Goal: Feedback & Contribution: Contribute content

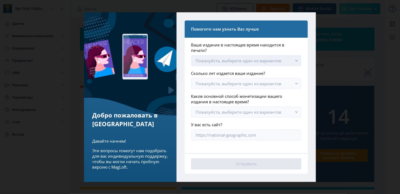
click at [281, 58] on button "Пожалуйста, выберите один из вариантов" at bounding box center [246, 60] width 110 height 11
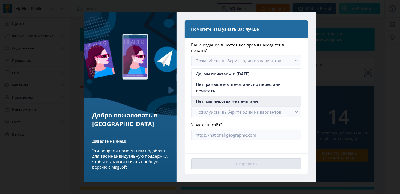
click at [246, 100] on span "Нет, мы никогда не печатали" at bounding box center [227, 101] width 62 height 7
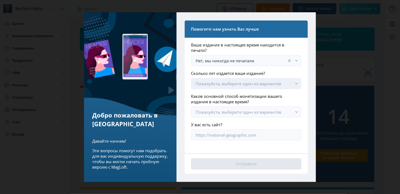
click at [266, 83] on font "Пожалуйста, выберите один из вариантов" at bounding box center [239, 83] width 86 height 5
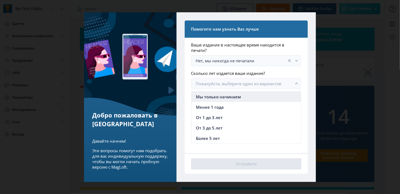
click at [237, 99] on span "Мы только начинаем" at bounding box center [218, 96] width 45 height 7
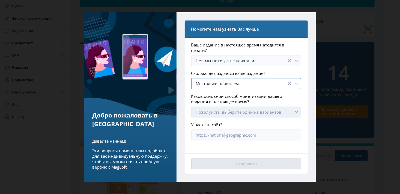
scroll to position [45, 0]
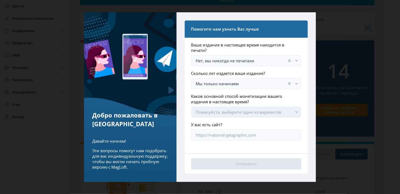
click at [283, 112] on button "Пожалуйста, выберите один из вариантов" at bounding box center [246, 112] width 110 height 11
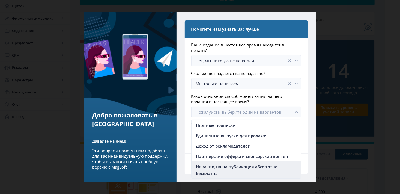
click at [254, 172] on span "Никаких, наша публикация абсолютно бесплатна" at bounding box center [246, 169] width 101 height 13
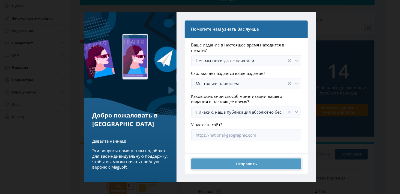
click at [249, 168] on button "Отправить" at bounding box center [246, 163] width 110 height 11
click at [252, 165] on button "Отправить" at bounding box center [246, 163] width 110 height 11
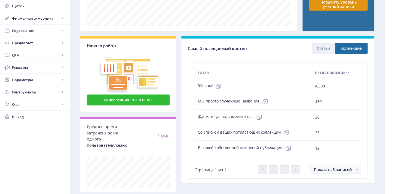
scroll to position [164, 0]
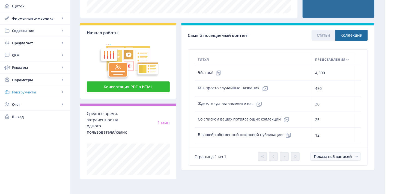
click at [34, 90] on span "Инструменты" at bounding box center [36, 91] width 48 height 5
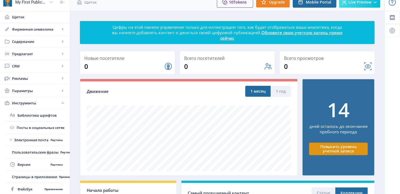
scroll to position [0, 0]
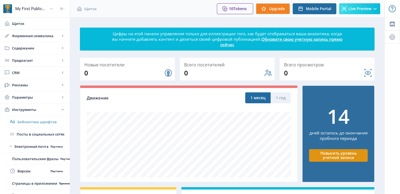
click at [30, 120] on span "Библиотека шрифтов" at bounding box center [40, 121] width 47 height 5
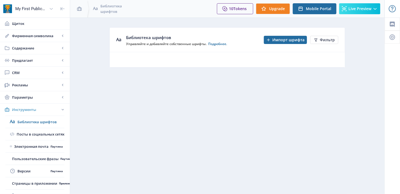
click at [28, 104] on link "Инструменты" at bounding box center [35, 110] width 70 height 12
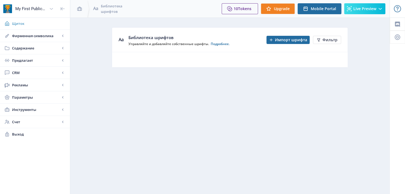
click at [24, 21] on span "Щиток" at bounding box center [39, 23] width 54 height 5
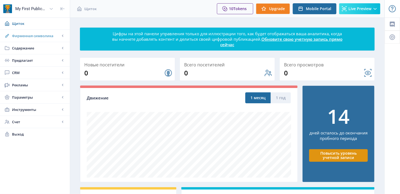
click at [26, 36] on span "Фирменная символика" at bounding box center [36, 35] width 48 height 5
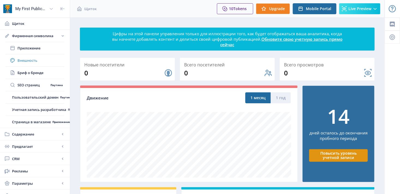
click at [32, 59] on span "Внешность" at bounding box center [40, 60] width 47 height 5
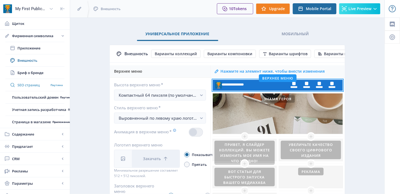
click at [33, 79] on link "SEO страниц Паутина" at bounding box center [34, 85] width 59 height 12
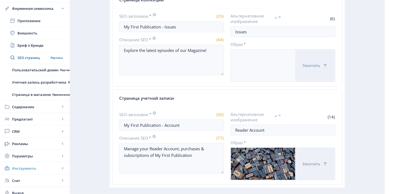
scroll to position [276, 0]
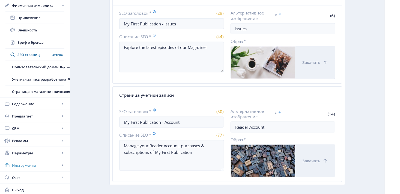
click at [32, 164] on span "Инструменты" at bounding box center [36, 165] width 48 height 5
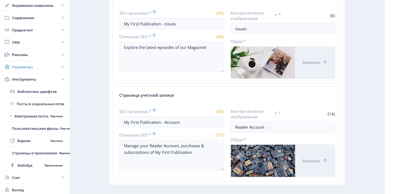
click at [30, 67] on span "Параметры" at bounding box center [36, 66] width 48 height 5
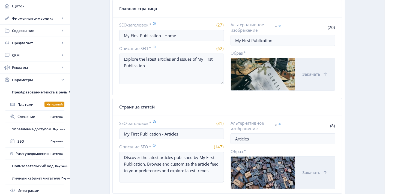
scroll to position [0, 0]
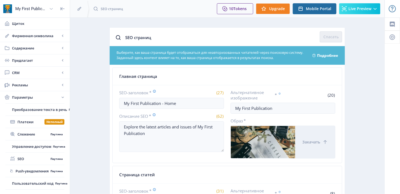
click at [58, 10] on div at bounding box center [63, 8] width 14 height 17
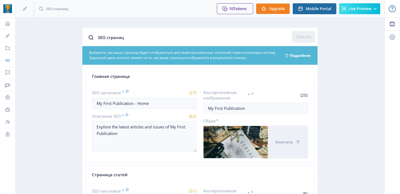
click at [8, 57] on link "Предлагает" at bounding box center [7, 60] width 15 height 12
click at [8, 64] on link "Offers" at bounding box center [7, 60] width 15 height 12
click at [11, 62] on link "Offers" at bounding box center [7, 60] width 15 height 12
click at [6, 32] on link "Branding" at bounding box center [7, 36] width 15 height 12
click at [8, 38] on icon at bounding box center [7, 35] width 5 height 5
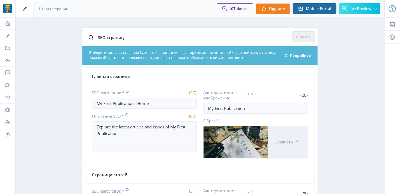
click at [25, 10] on icon at bounding box center [24, 8] width 5 height 5
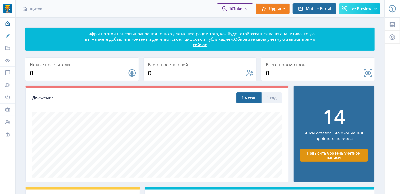
click at [10, 39] on link "Фирменная символика" at bounding box center [7, 36] width 15 height 12
click at [9, 37] on icon at bounding box center [7, 35] width 5 height 5
click at [7, 13] on div at bounding box center [7, 8] width 15 height 17
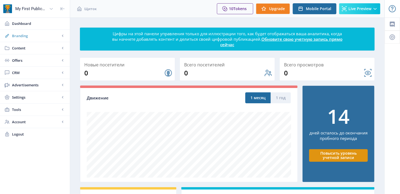
click at [30, 33] on span "Branding" at bounding box center [36, 35] width 48 height 5
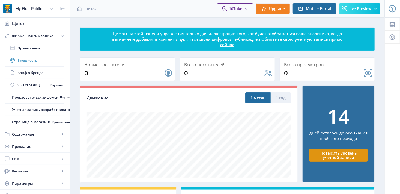
click at [39, 58] on span "Внешность" at bounding box center [40, 60] width 47 height 5
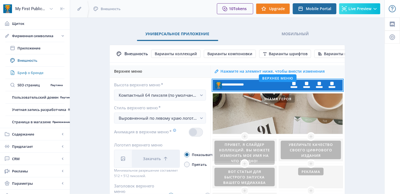
click at [35, 73] on span "Бриф о бренде" at bounding box center [40, 72] width 47 height 5
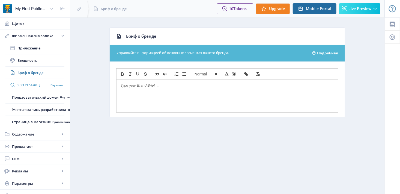
click at [33, 84] on span "SEO страниц" at bounding box center [32, 84] width 31 height 5
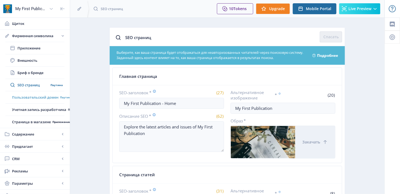
click at [30, 96] on span "Пользовательский домен" at bounding box center [35, 97] width 46 height 5
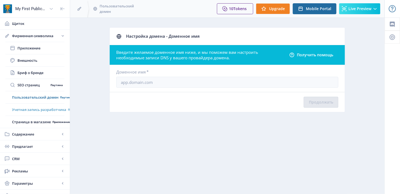
click at [31, 110] on span "Учетная запись разработчика" at bounding box center [39, 109] width 54 height 5
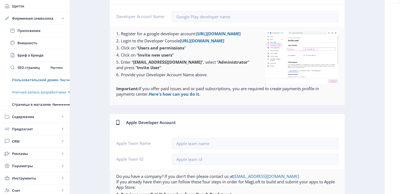
scroll to position [45, 0]
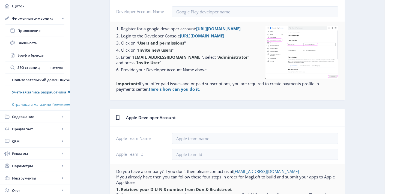
click at [31, 107] on link "Страница в магазине Приложение" at bounding box center [34, 104] width 59 height 12
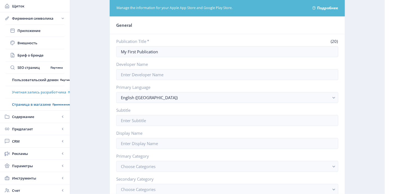
click at [34, 98] on link "Учетная запись разработчика Приложение" at bounding box center [34, 92] width 59 height 12
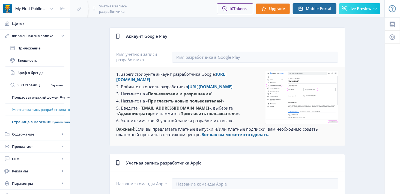
scroll to position [46, 0]
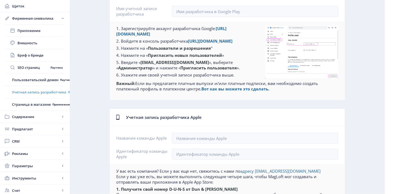
click at [34, 115] on span "Содержание" at bounding box center [36, 116] width 48 height 5
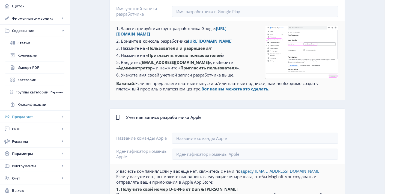
click at [33, 117] on span "Предлагает" at bounding box center [36, 116] width 48 height 5
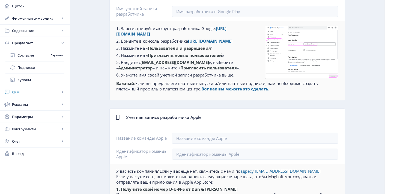
click at [33, 91] on span "CRM" at bounding box center [36, 91] width 48 height 5
click at [34, 103] on span "Рекламы" at bounding box center [36, 104] width 48 height 5
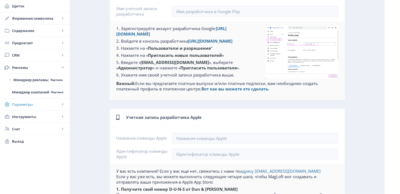
click at [33, 103] on span "Параметры" at bounding box center [36, 104] width 48 height 5
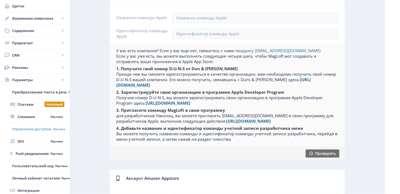
scroll to position [182, 0]
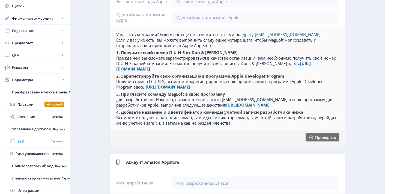
click at [23, 142] on span "SEO" at bounding box center [32, 141] width 31 height 5
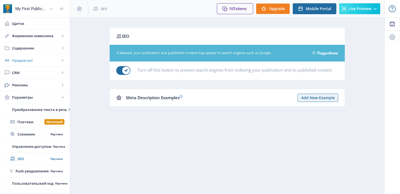
click at [24, 63] on link "Предлагает" at bounding box center [35, 60] width 70 height 12
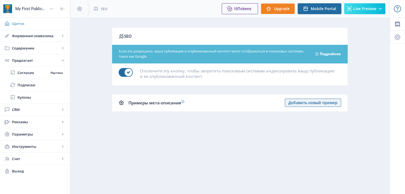
click at [43, 25] on span "Щиток" at bounding box center [39, 23] width 54 height 5
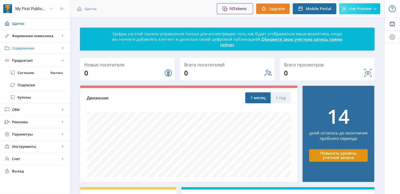
click at [42, 42] on link "Содержание" at bounding box center [35, 48] width 70 height 12
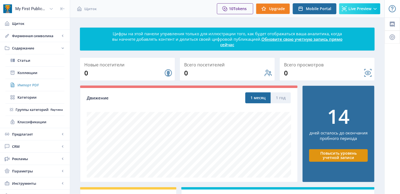
click at [45, 85] on span "Импорт PDF" at bounding box center [40, 84] width 47 height 5
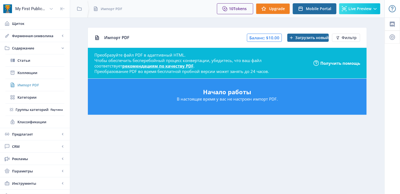
click at [45, 90] on link "Импорт PDF" at bounding box center [34, 85] width 59 height 12
click at [42, 55] on link "Статьи" at bounding box center [34, 60] width 59 height 12
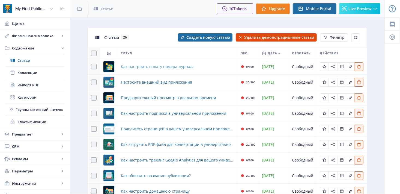
click at [182, 66] on span "Как настроить оплату номера журнала" at bounding box center [158, 66] width 74 height 7
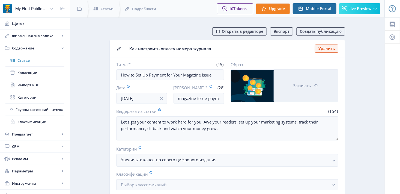
click at [33, 60] on span "Статьи" at bounding box center [40, 60] width 47 height 5
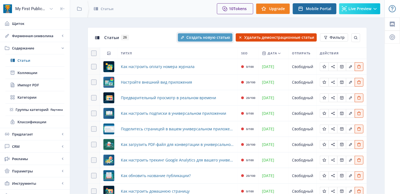
click at [187, 40] on button "Создать новую статью" at bounding box center [205, 37] width 55 height 8
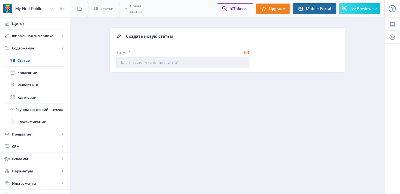
click at [176, 67] on input "Титул *" at bounding box center [182, 62] width 133 height 11
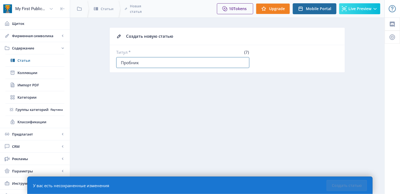
type input "Пробник"
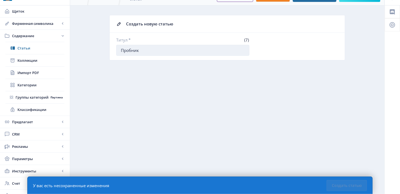
scroll to position [19, 0]
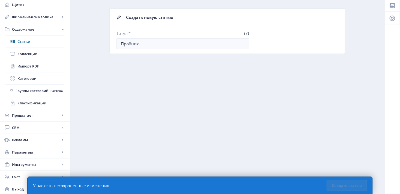
click at [146, 19] on div "Создать новую статью" at bounding box center [232, 17] width 213 height 8
click at [154, 45] on input "Пробник" at bounding box center [182, 43] width 133 height 11
click at [242, 44] on input "Пробник" at bounding box center [182, 43] width 133 height 11
click at [243, 45] on input "Пробник" at bounding box center [182, 43] width 133 height 11
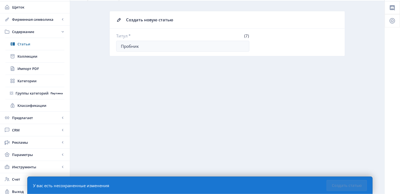
scroll to position [0, 0]
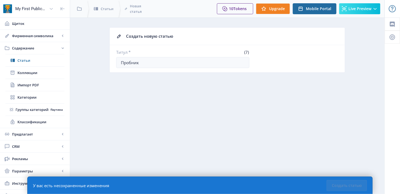
click at [96, 185] on div "У вас есть несохраненные изменения" at bounding box center [71, 185] width 76 height 5
click at [136, 66] on input "Пробник" at bounding box center [182, 62] width 133 height 11
drag, startPoint x: 143, startPoint y: 67, endPoint x: 142, endPoint y: 72, distance: 5.4
click at [143, 75] on app-content-article-new "Создать новую статью Титул * (7) Пробник" at bounding box center [228, 54] width 296 height 54
click at [116, 42] on nb-card-header "Создать новую статью" at bounding box center [227, 36] width 235 height 17
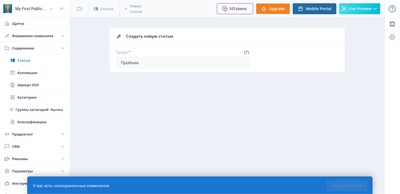
click at [119, 38] on icon at bounding box center [118, 36] width 5 height 5
drag, startPoint x: 135, startPoint y: 36, endPoint x: 130, endPoint y: 37, distance: 5.3
click at [135, 36] on div "Создать новую статью" at bounding box center [232, 36] width 213 height 8
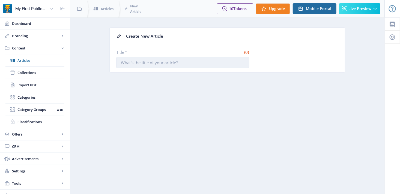
click at [146, 65] on input "Title *" at bounding box center [182, 62] width 133 height 11
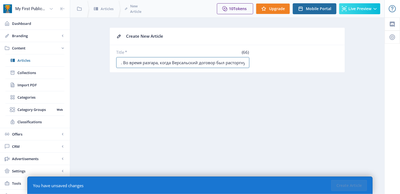
scroll to position [0, 20]
type input "пробник. Во время разгара, когда Версальский договор был расторгнут"
click at [226, 112] on nb-layout-column "Create New Article Title * (67) пробник. Во время разгара, когда Версальский до…" at bounding box center [227, 115] width 315 height 196
click at [200, 95] on nb-layout-column "Create New Article Title * (67) пробник. Во время разгара, когда Версальский до…" at bounding box center [227, 115] width 315 height 196
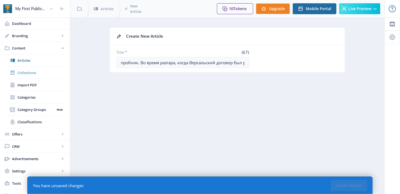
click at [33, 71] on span "Collections" at bounding box center [40, 72] width 47 height 5
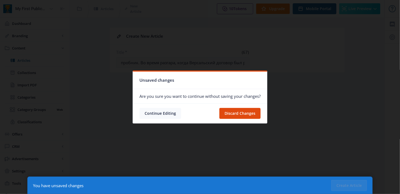
click at [170, 116] on button "Continue Editing" at bounding box center [161, 113] width 42 height 11
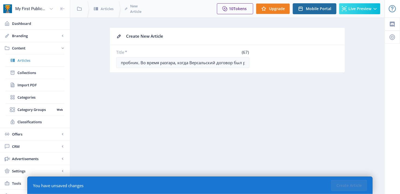
click at [42, 58] on span "Articles" at bounding box center [40, 60] width 47 height 5
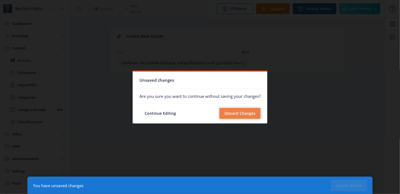
click at [224, 115] on button "Discard Changes" at bounding box center [240, 113] width 41 height 11
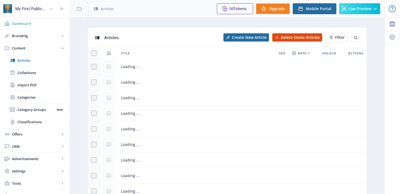
click at [33, 26] on span "Dashboard" at bounding box center [39, 23] width 54 height 5
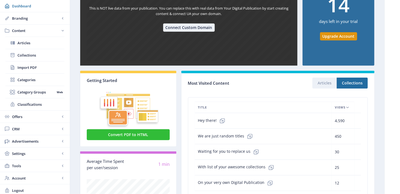
scroll to position [137, 0]
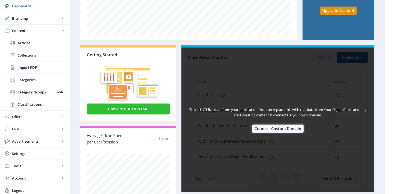
click at [283, 128] on button "Connect Custom Domain" at bounding box center [278, 129] width 52 height 8
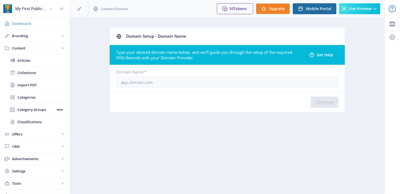
click at [21, 27] on link "Dashboard" at bounding box center [35, 23] width 70 height 12
